Goal: Navigation & Orientation: Find specific page/section

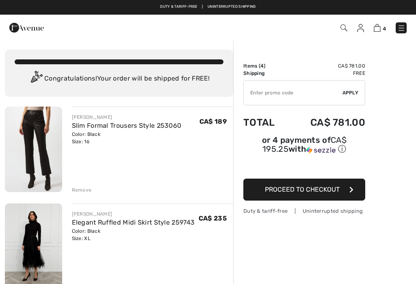
click at [412, 34] on div "4 Checkout" at bounding box center [293, 28] width 239 height 17
click at [397, 29] on img at bounding box center [401, 28] width 8 height 8
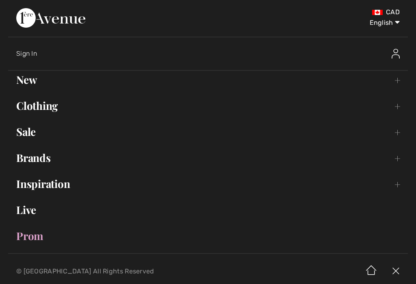
click at [399, 31] on select "English Français" at bounding box center [379, 21] width 42 height 24
click at [25, 165] on link "Brands Open submenu" at bounding box center [208, 158] width 400 height 18
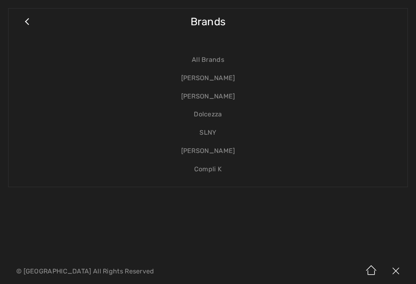
click at [237, 76] on link "[PERSON_NAME]" at bounding box center [208, 78] width 383 height 18
click at [234, 85] on link "[PERSON_NAME]" at bounding box center [208, 78] width 383 height 18
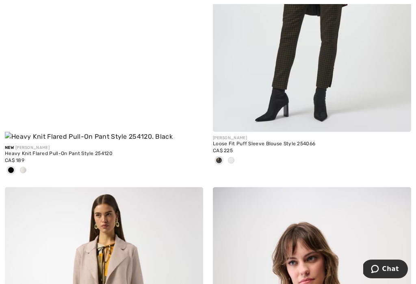
scroll to position [429, 0]
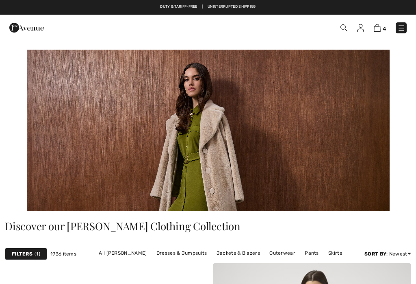
click at [396, 9] on div "Free shipping on orders over $99 | Free Returns" at bounding box center [208, 11] width 416 height 14
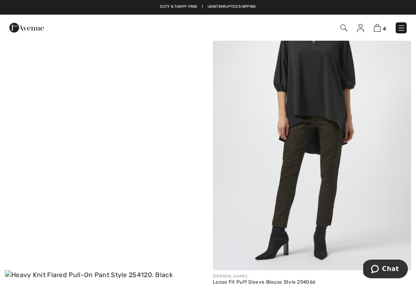
click at [394, 24] on span "4" at bounding box center [293, 27] width 227 height 11
click at [399, 24] on img at bounding box center [401, 28] width 8 height 8
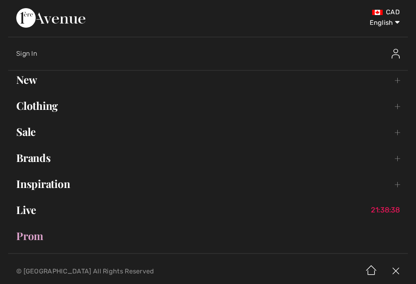
click at [30, 161] on link "Brands Open submenu" at bounding box center [208, 158] width 400 height 18
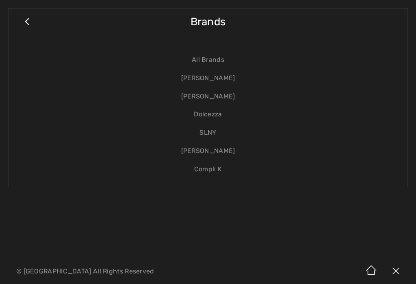
click at [223, 102] on link "[PERSON_NAME]" at bounding box center [208, 96] width 383 height 18
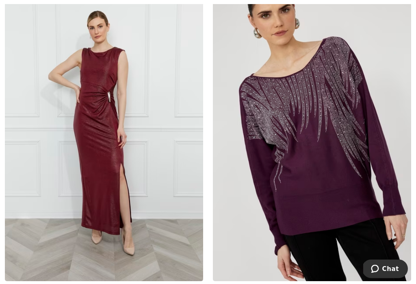
scroll to position [5428, 0]
